Goal: Information Seeking & Learning: Find specific fact

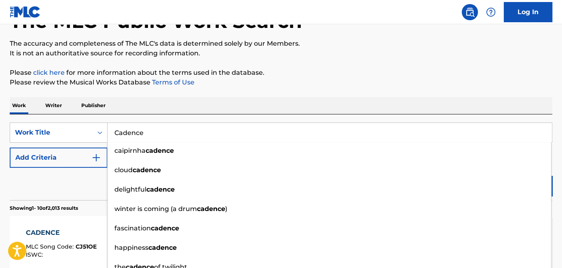
click at [220, 75] on p "Please click here for more information about the terms used in the database." at bounding box center [281, 73] width 543 height 10
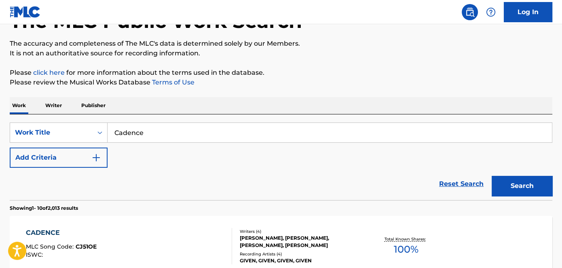
click at [61, 162] on button "Add Criteria" at bounding box center [59, 158] width 98 height 20
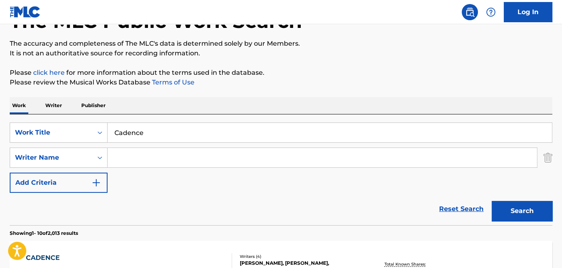
click at [154, 154] on input "Search Form" at bounding box center [322, 157] width 429 height 19
type input "[PERSON_NAME]"
click at [512, 208] on button "Search" at bounding box center [522, 211] width 61 height 20
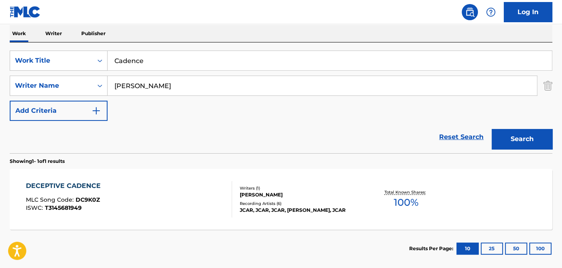
scroll to position [146, 0]
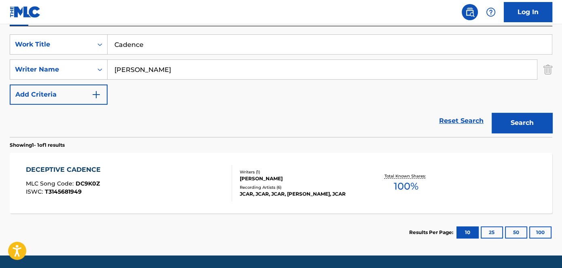
drag, startPoint x: 192, startPoint y: 48, endPoint x: 8, endPoint y: 47, distance: 183.9
click at [13, 47] on div "SearchWithCriteria278895d7-7513-4cf1-88d3-d124db75fd40 Work Title Cadence" at bounding box center [281, 44] width 543 height 20
paste input "[PERSON_NAME]"
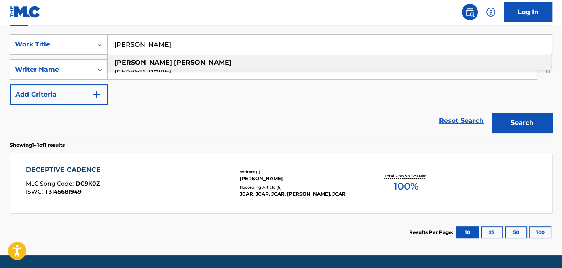
click at [543, 120] on button "Search" at bounding box center [522, 123] width 61 height 20
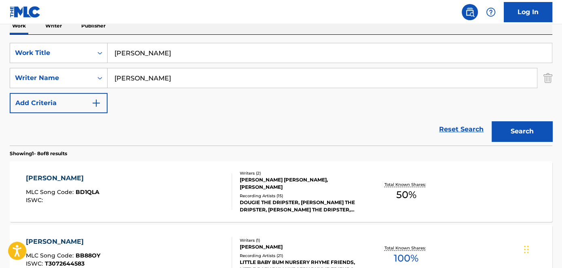
scroll to position [36, 0]
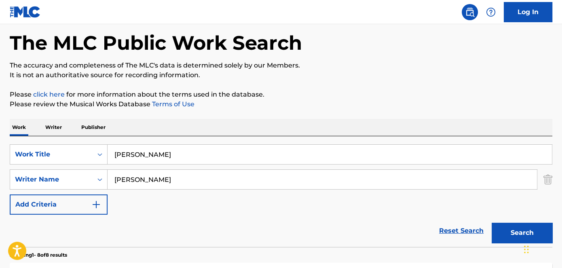
click at [191, 153] on input "[PERSON_NAME]" at bounding box center [330, 154] width 444 height 19
paste input "Risk"
drag, startPoint x: 322, startPoint y: 147, endPoint x: 81, endPoint y: 152, distance: 241.0
click at [81, 153] on div "SearchWithCriteria278895d7-7513-4cf1-88d3-d124db75fd40 Work Title Risk" at bounding box center [281, 154] width 543 height 20
paste input "R"
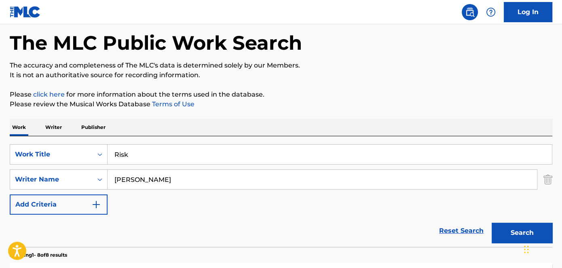
click at [540, 229] on iframe "Chat Widget" at bounding box center [542, 248] width 40 height 39
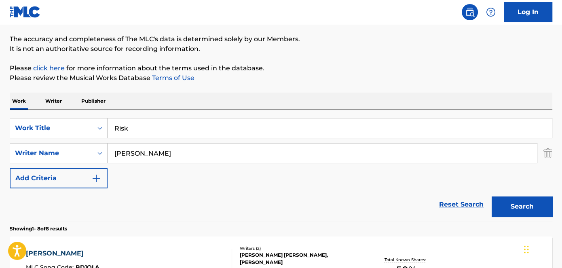
scroll to position [109, 0]
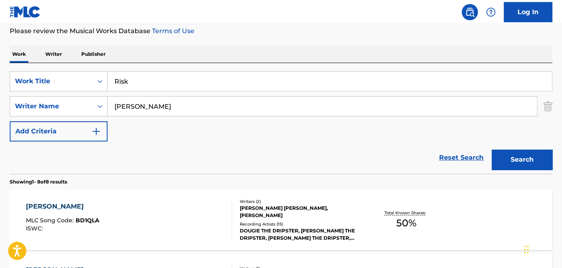
click at [526, 162] on button "Search" at bounding box center [522, 160] width 61 height 20
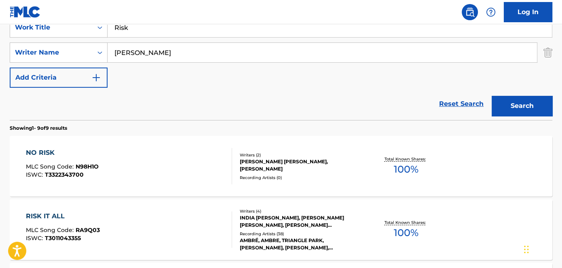
scroll to position [146, 0]
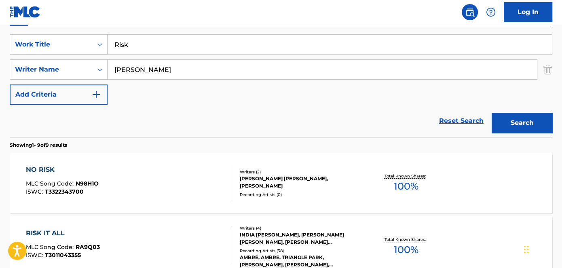
click at [194, 45] on input "Risk" at bounding box center [330, 44] width 444 height 19
paste input "Time management"
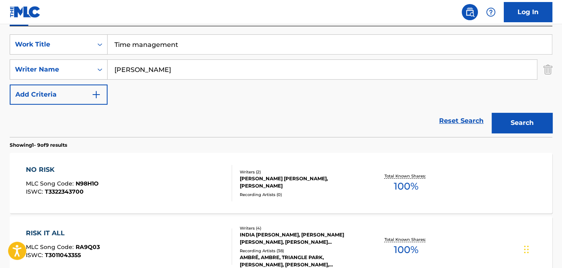
drag, startPoint x: 541, startPoint y: 124, endPoint x: 534, endPoint y: 125, distance: 7.1
click at [541, 124] on button "Search" at bounding box center [522, 123] width 61 height 20
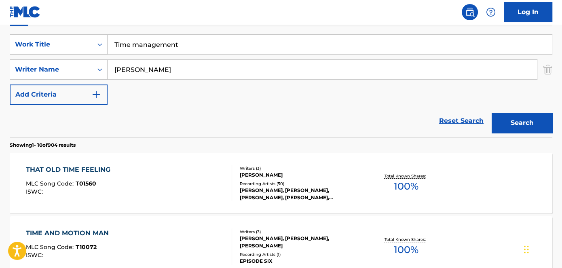
click at [197, 44] on input "Time management" at bounding box center [330, 44] width 444 height 19
paste input "Mo money mo problems"
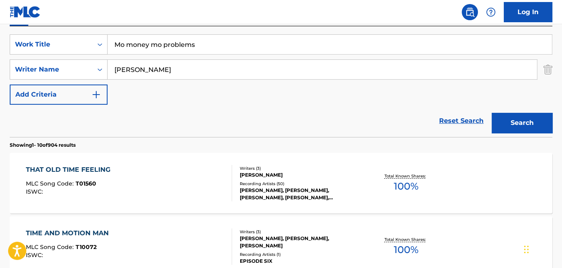
click at [541, 123] on button "Search" at bounding box center [522, 123] width 61 height 20
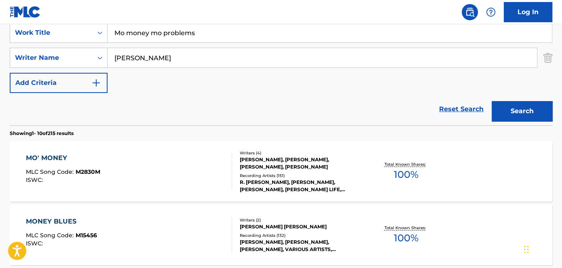
scroll to position [72, 0]
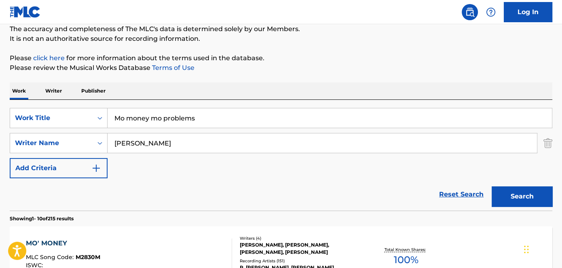
click at [208, 114] on input "Mo money mo problems" at bounding box center [330, 117] width 444 height 19
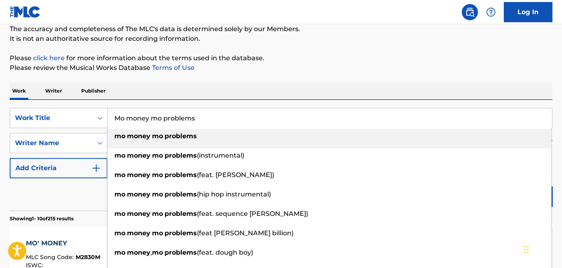
paste input "Cadence"
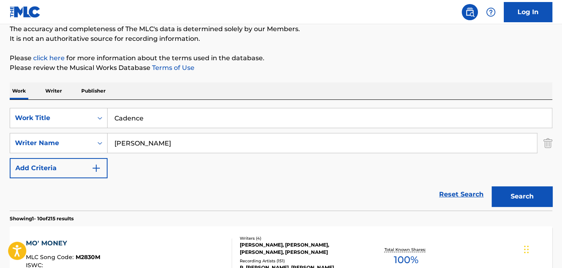
click at [489, 70] on p "Please review the Musical Works Database Terms of Use" at bounding box center [281, 68] width 543 height 10
click at [539, 200] on button "Search" at bounding box center [522, 196] width 61 height 20
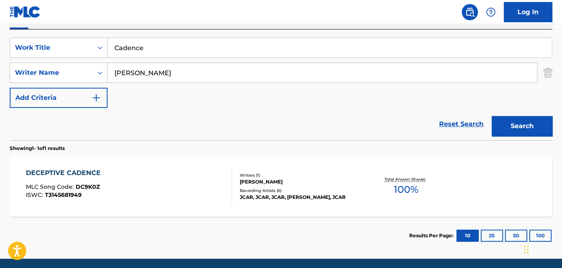
scroll to position [135, 0]
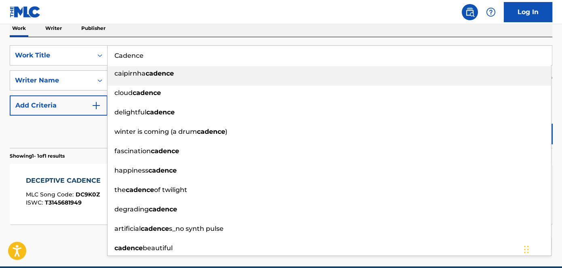
click at [182, 57] on input "Cadence" at bounding box center [330, 55] width 444 height 19
paste input "Fundamentals"
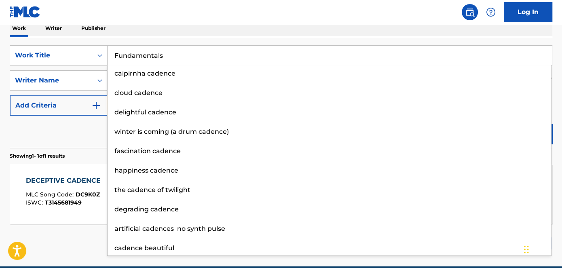
scroll to position [133, 0]
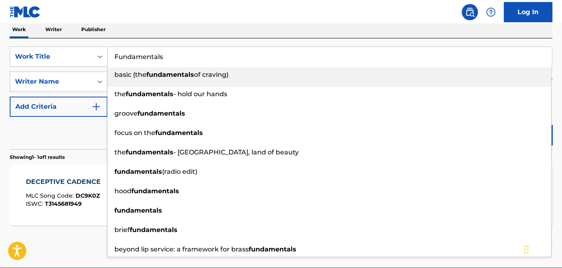
click at [556, 84] on div "The MLC Public Work Search The accuracy and completeness of The MLC's data is d…" at bounding box center [281, 87] width 562 height 353
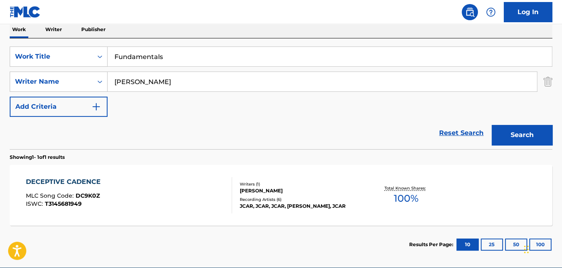
drag, startPoint x: 544, startPoint y: 136, endPoint x: 528, endPoint y: 141, distance: 16.6
click at [543, 137] on button "Search" at bounding box center [522, 135] width 61 height 20
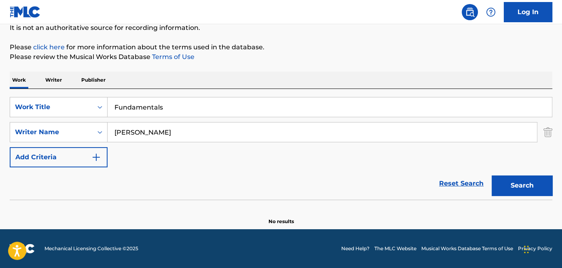
scroll to position [82, 0]
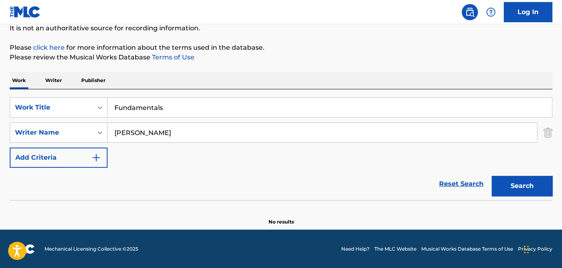
click at [162, 108] on input "Fundamentals" at bounding box center [330, 107] width 444 height 19
paste input "I like it"
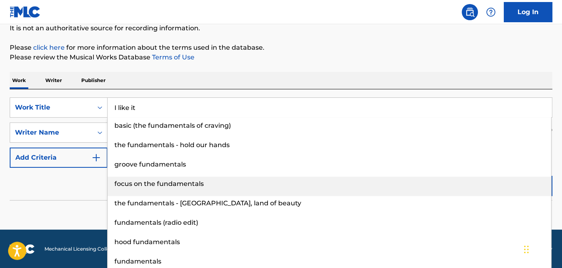
click at [508, 187] on div "focus on the fundamentals" at bounding box center [329, 184] width 443 height 15
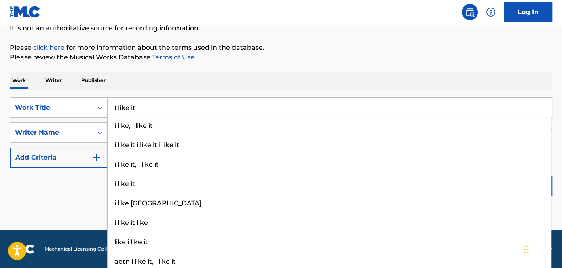
click at [440, 108] on input "I like it" at bounding box center [330, 107] width 444 height 19
paste input "I like it"
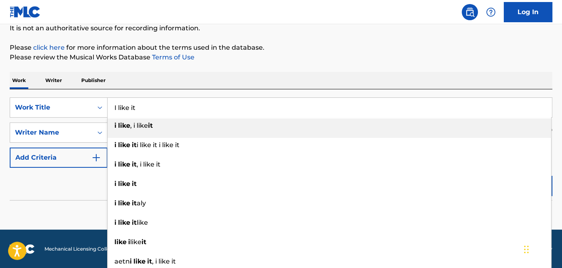
click at [487, 65] on div "The MLC Public Work Search The accuracy and completeness of The MLC's data is d…" at bounding box center [281, 94] width 562 height 264
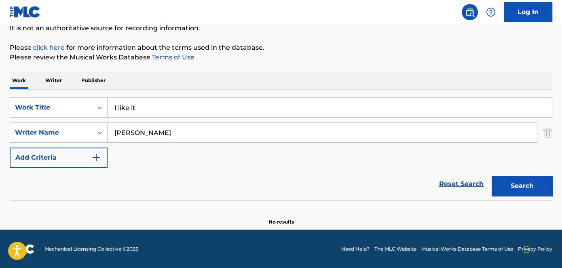
click at [520, 195] on button "Search" at bounding box center [522, 186] width 61 height 20
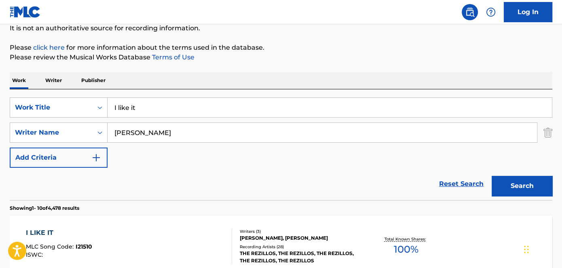
click at [161, 99] on input "I like it" at bounding box center [330, 107] width 444 height 19
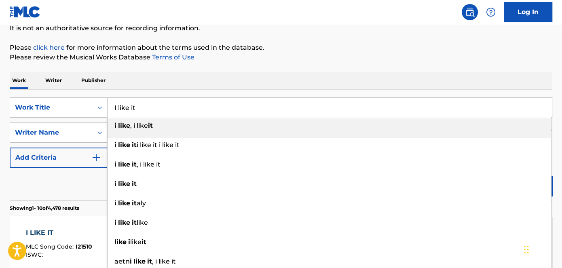
paste input "Cool dude"
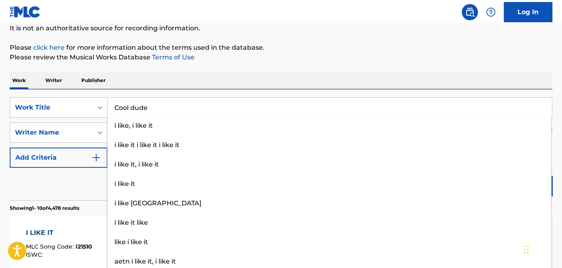
click at [386, 49] on p "Please click here for more information about the terms used in the database." at bounding box center [281, 48] width 543 height 10
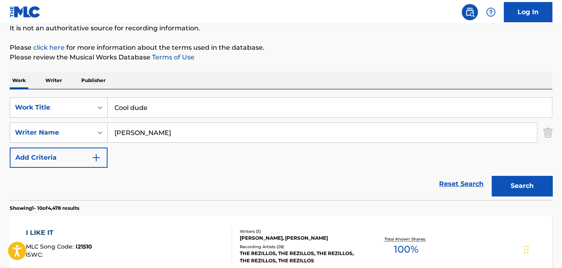
click at [498, 178] on button "Search" at bounding box center [522, 186] width 61 height 20
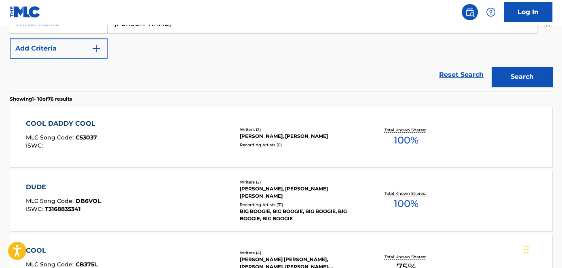
scroll to position [119, 0]
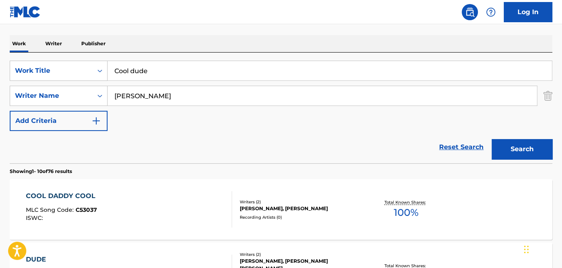
click at [169, 71] on input "Cool dude" at bounding box center [330, 70] width 444 height 19
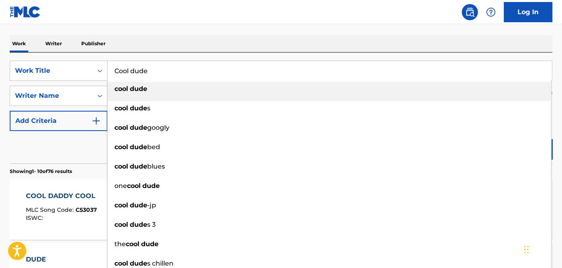
paste input "Unnanounced"
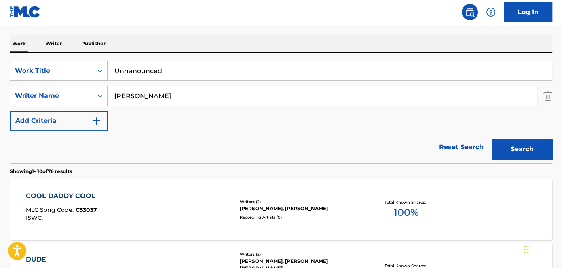
click at [536, 141] on button "Search" at bounding box center [522, 149] width 61 height 20
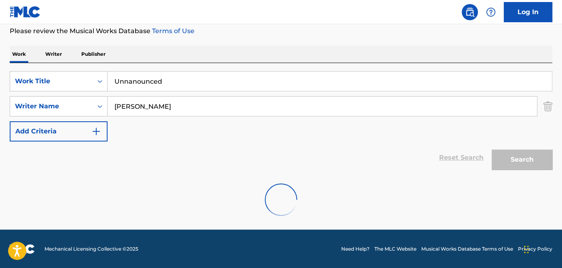
scroll to position [82, 0]
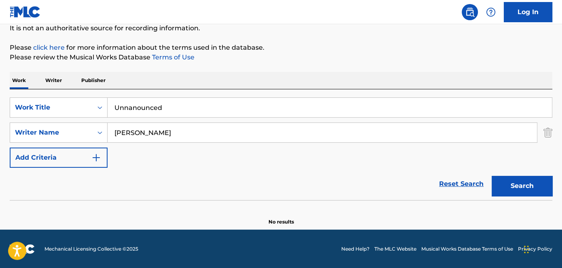
click at [183, 104] on input "Unnanounced" at bounding box center [330, 107] width 444 height 19
paste input "On a mission"
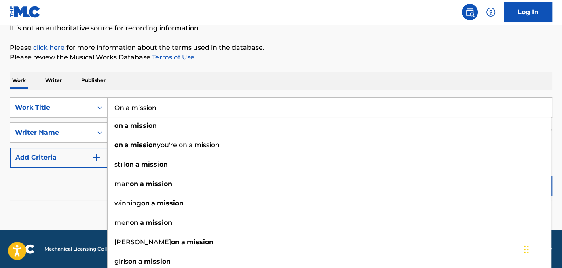
click at [560, 163] on div "The MLC Public Work Search The accuracy and completeness of The MLC's data is d…" at bounding box center [281, 94] width 562 height 264
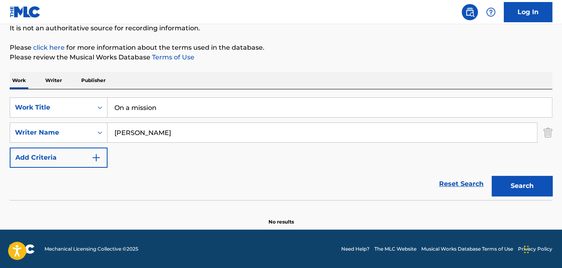
click at [536, 187] on button "Search" at bounding box center [522, 186] width 61 height 20
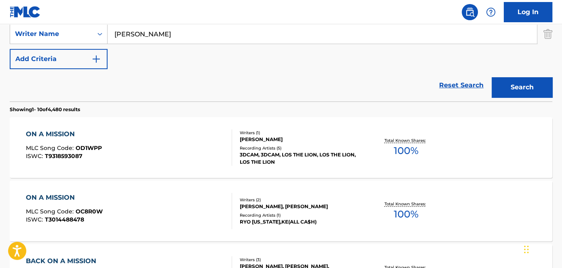
scroll to position [119, 0]
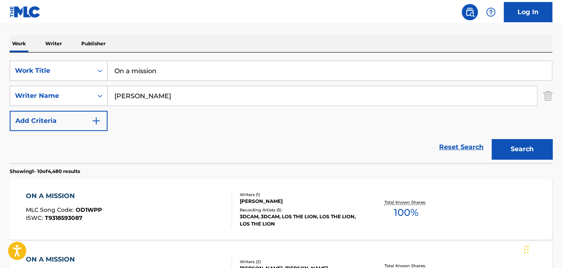
click at [184, 70] on input "On a mission" at bounding box center [330, 70] width 444 height 19
paste input "Battle cry"
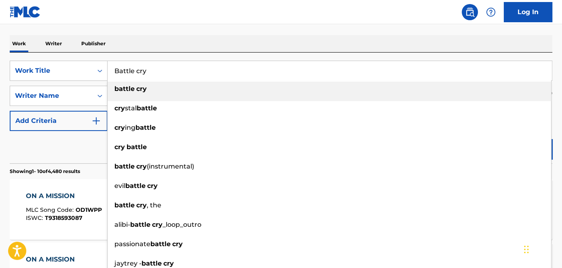
drag, startPoint x: 558, startPoint y: 52, endPoint x: 554, endPoint y: 59, distance: 8.3
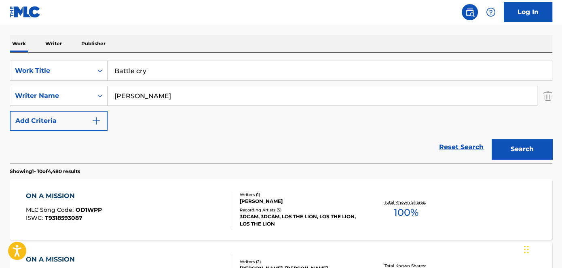
click at [536, 144] on button "Search" at bounding box center [522, 149] width 61 height 20
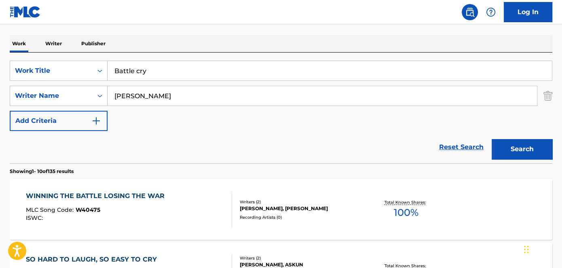
scroll to position [0, 0]
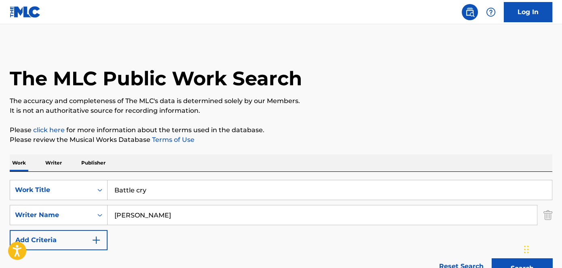
click at [179, 188] on input "Battle cry" at bounding box center [330, 189] width 444 height 19
paste input "Wont ever stop"
click at [420, 112] on p "It is not an authoritative source for recording information." at bounding box center [281, 111] width 543 height 10
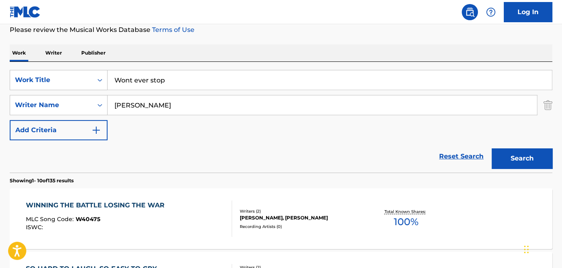
click at [523, 165] on button "Search" at bounding box center [522, 158] width 61 height 20
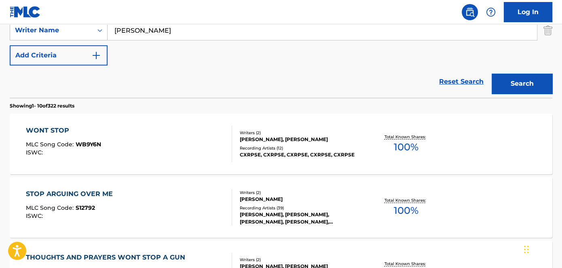
scroll to position [147, 0]
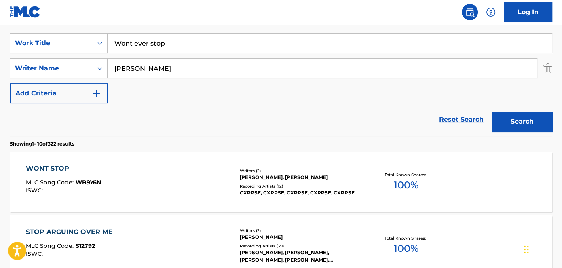
click at [176, 44] on input "Wont ever stop" at bounding box center [330, 43] width 444 height 19
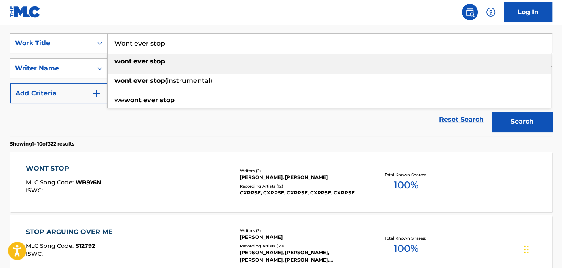
paste input "Never trippin"
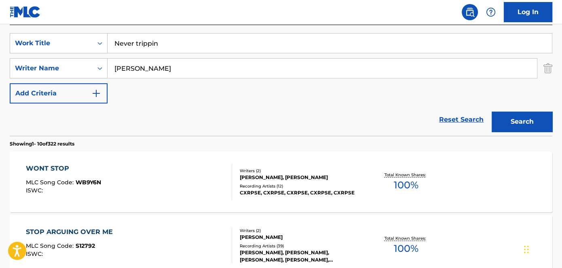
click at [527, 125] on button "Search" at bounding box center [522, 122] width 61 height 20
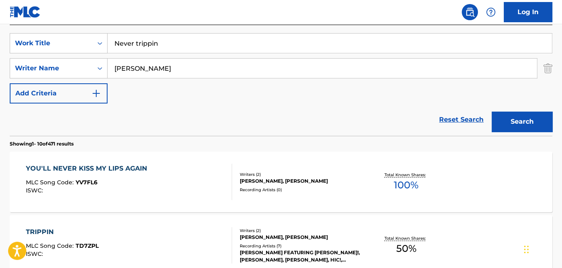
click at [194, 54] on div "SearchWithCriteria278895d7-7513-4cf1-88d3-d124db75fd40 Work Title Never trippin…" at bounding box center [281, 68] width 543 height 70
click at [191, 44] on input "Never trippin" at bounding box center [330, 43] width 444 height 19
paste input "Dream chaser"
click at [507, 122] on button "Search" at bounding box center [522, 122] width 61 height 20
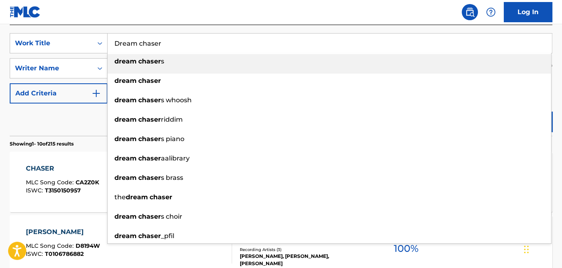
click at [208, 46] on input "Dream chaser" at bounding box center [330, 43] width 444 height 19
paste input "Home run"
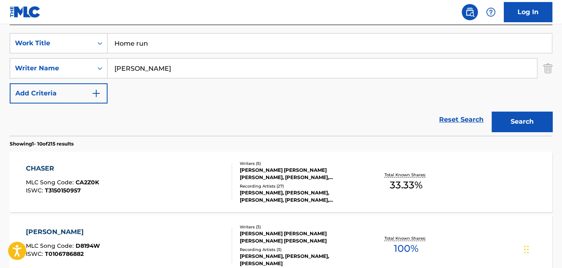
click at [532, 121] on button "Search" at bounding box center [522, 122] width 61 height 20
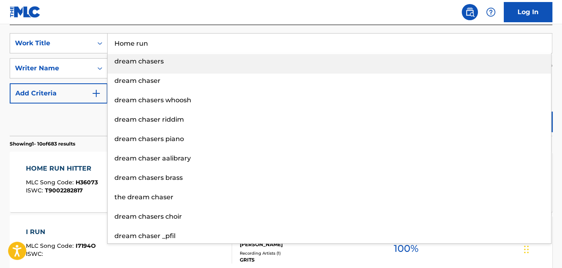
click at [196, 44] on input "Home run" at bounding box center [330, 43] width 444 height 19
paste input "WE OK Freestyle"
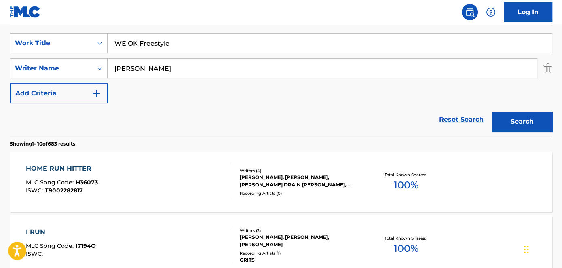
drag, startPoint x: 552, startPoint y: 87, endPoint x: 536, endPoint y: 109, distance: 26.9
click at [533, 114] on button "Search" at bounding box center [522, 122] width 61 height 20
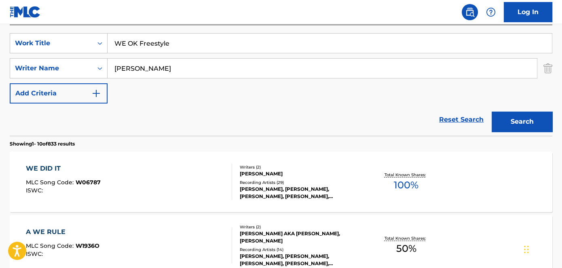
click at [173, 48] on input "WE OK Freestyle" at bounding box center [330, 43] width 444 height 19
paste input "3D Poetry"
click at [529, 121] on button "Search" at bounding box center [522, 122] width 61 height 20
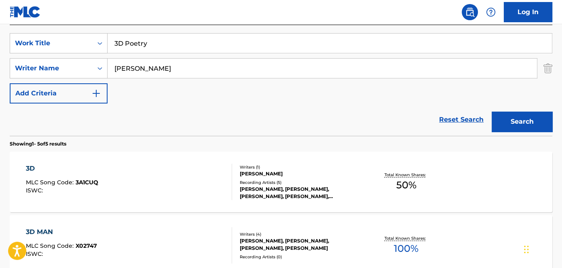
click at [169, 37] on input "3D Poetry" at bounding box center [330, 43] width 444 height 19
paste input "Explicit"
click at [526, 128] on button "Search" at bounding box center [522, 122] width 61 height 20
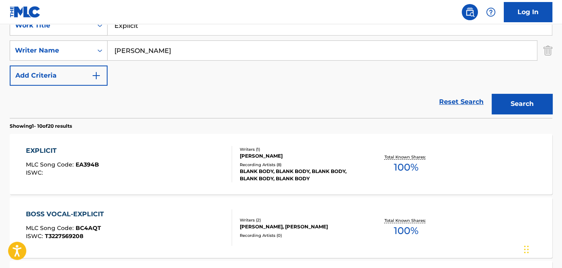
scroll to position [110, 0]
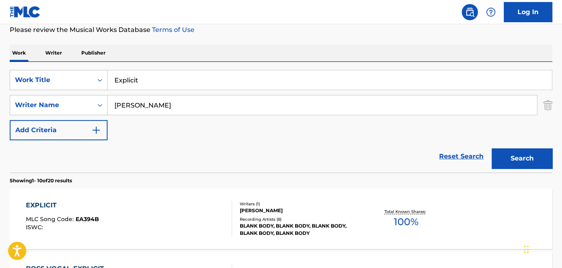
click at [199, 80] on input "Explicit" at bounding box center [330, 79] width 444 height 19
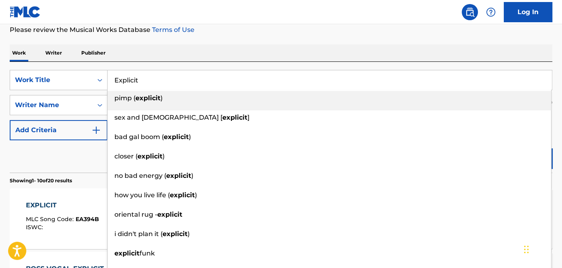
paste input "Next Thing Yk"
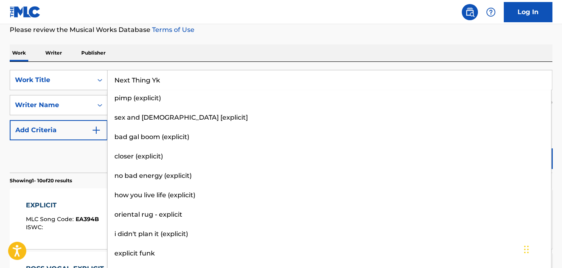
type input "Next Thing Yk"
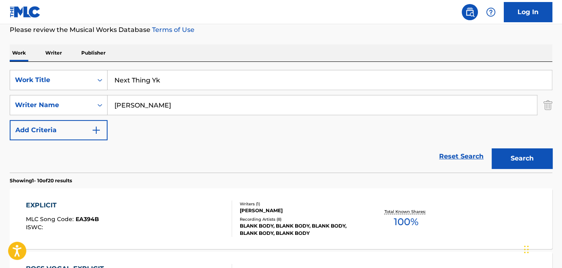
click at [454, 53] on div "Work Writer Publisher" at bounding box center [281, 52] width 543 height 17
click at [536, 164] on button "Search" at bounding box center [522, 158] width 61 height 20
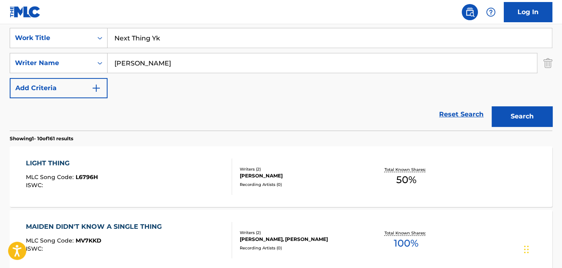
scroll to position [184, 0]
